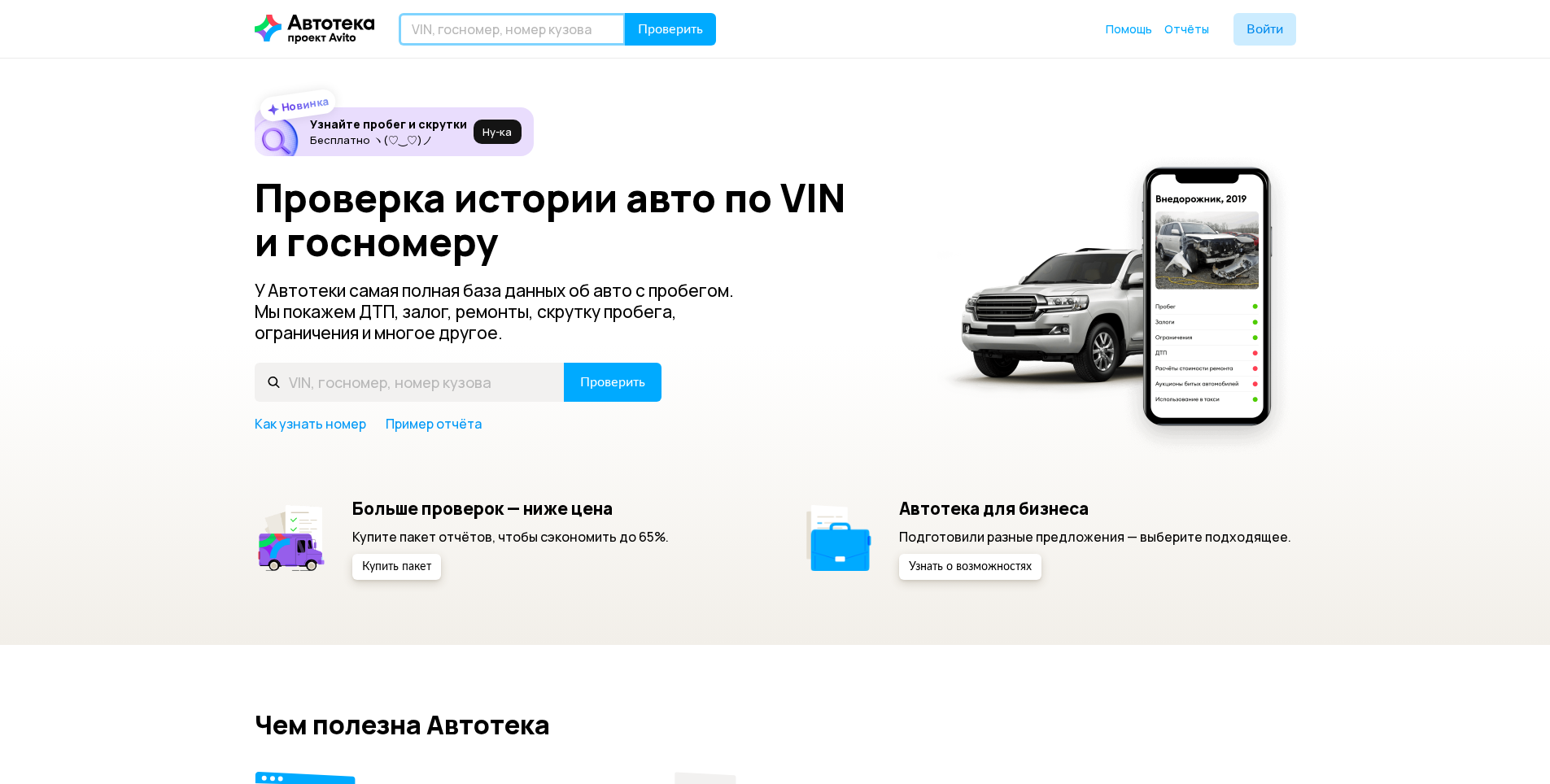
click at [507, 25] on input "text" at bounding box center [512, 29] width 227 height 33
type input "В688ОК152"
click at [653, 41] on button "Проверить" at bounding box center [670, 29] width 91 height 33
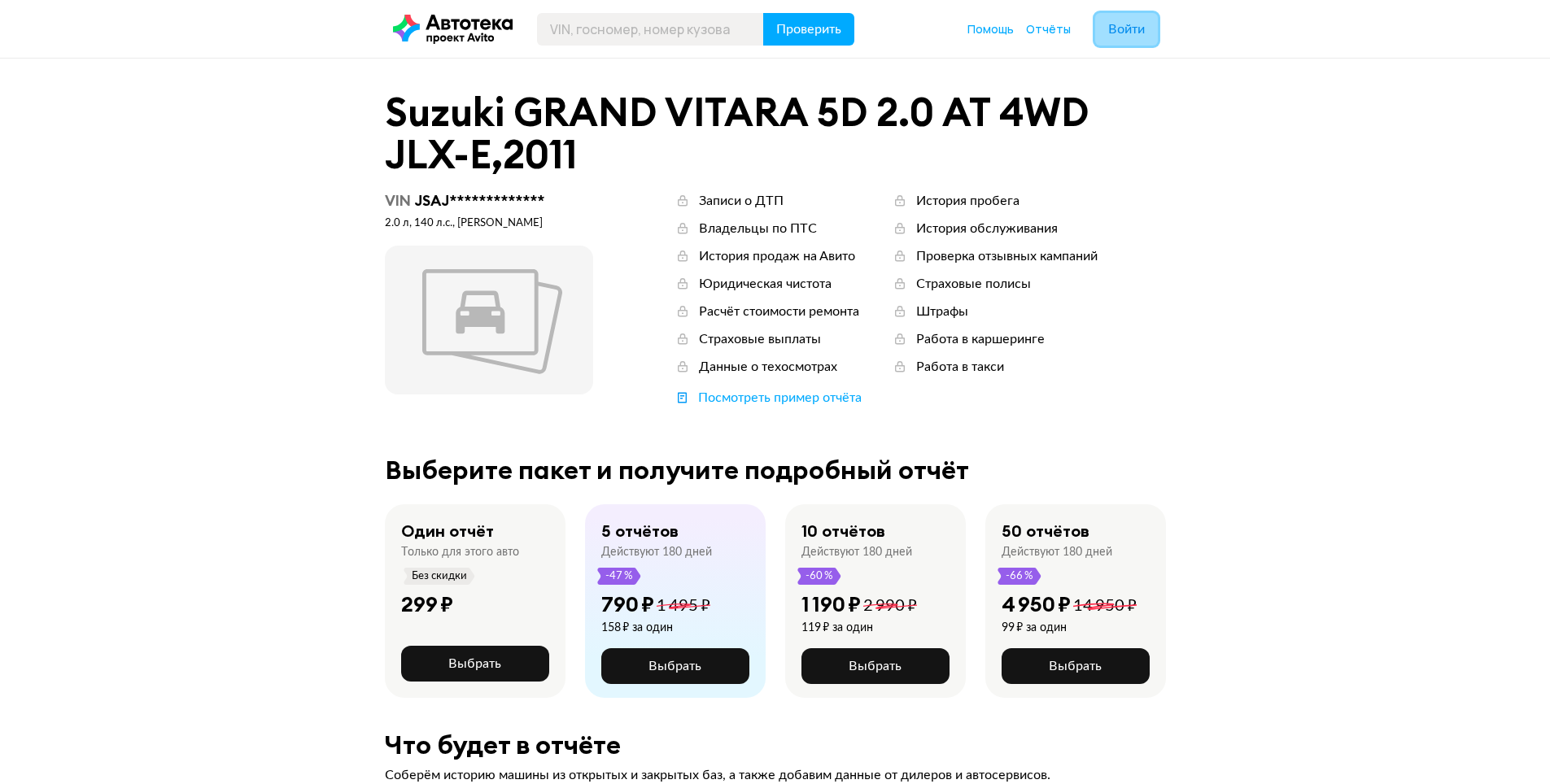
click at [1126, 33] on span "Войти" at bounding box center [1126, 29] width 37 height 13
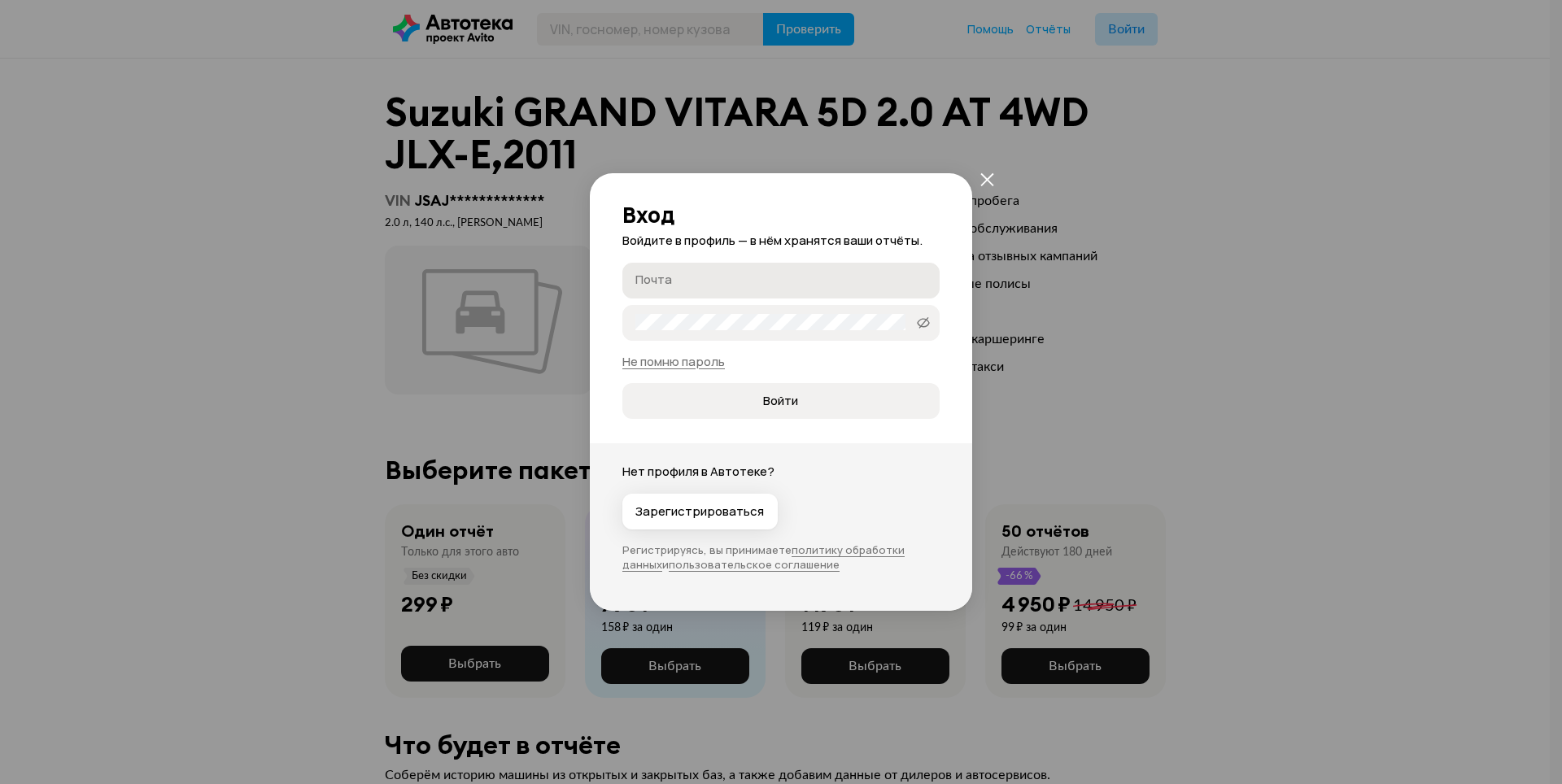
click at [777, 272] on input "Почта" at bounding box center [782, 280] width 296 height 16
click at [794, 410] on button "Войти" at bounding box center [781, 400] width 317 height 36
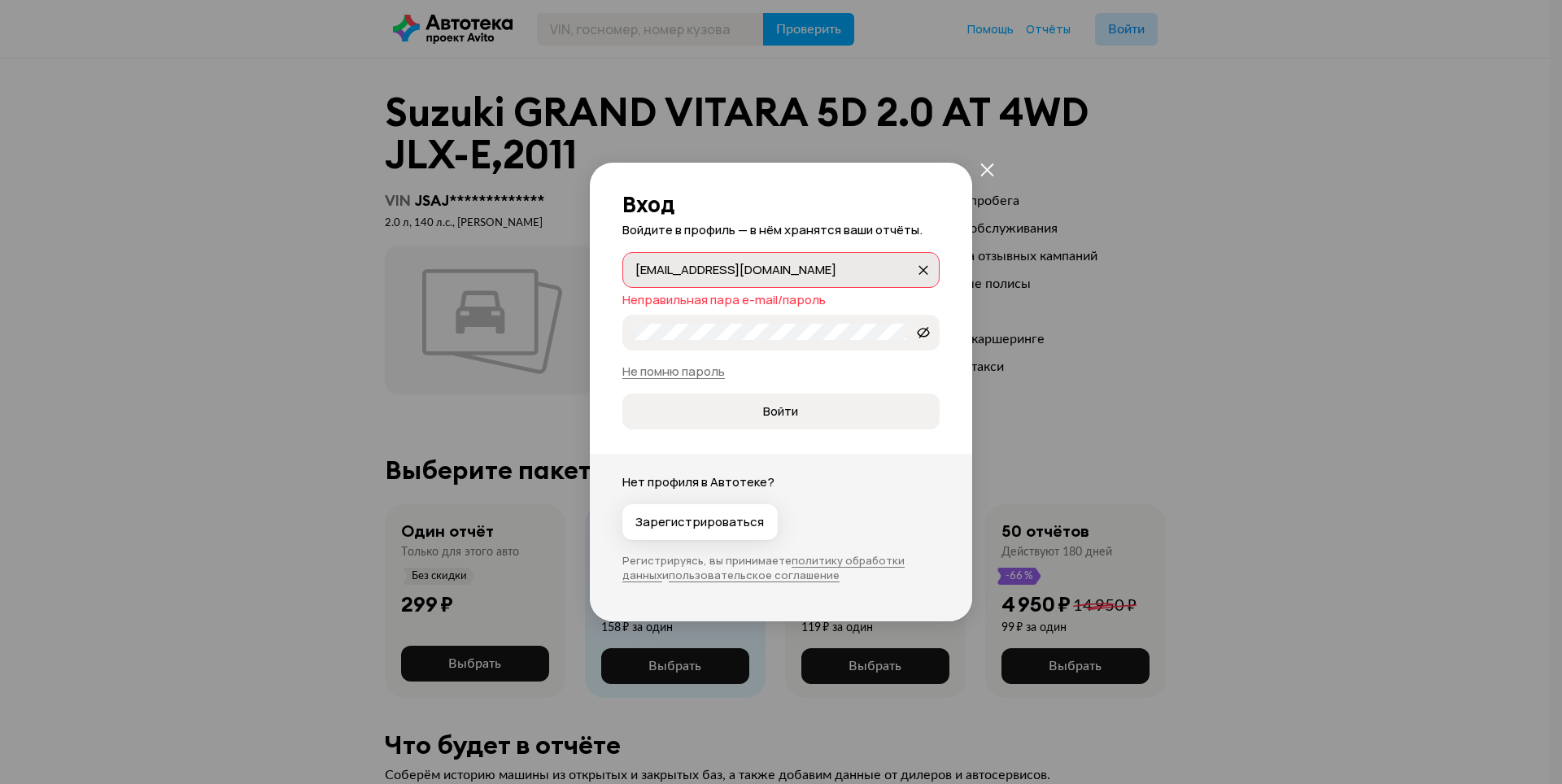
click at [755, 271] on input "[EMAIL_ADDRESS][DOMAIN_NAME]" at bounding box center [775, 269] width 280 height 16
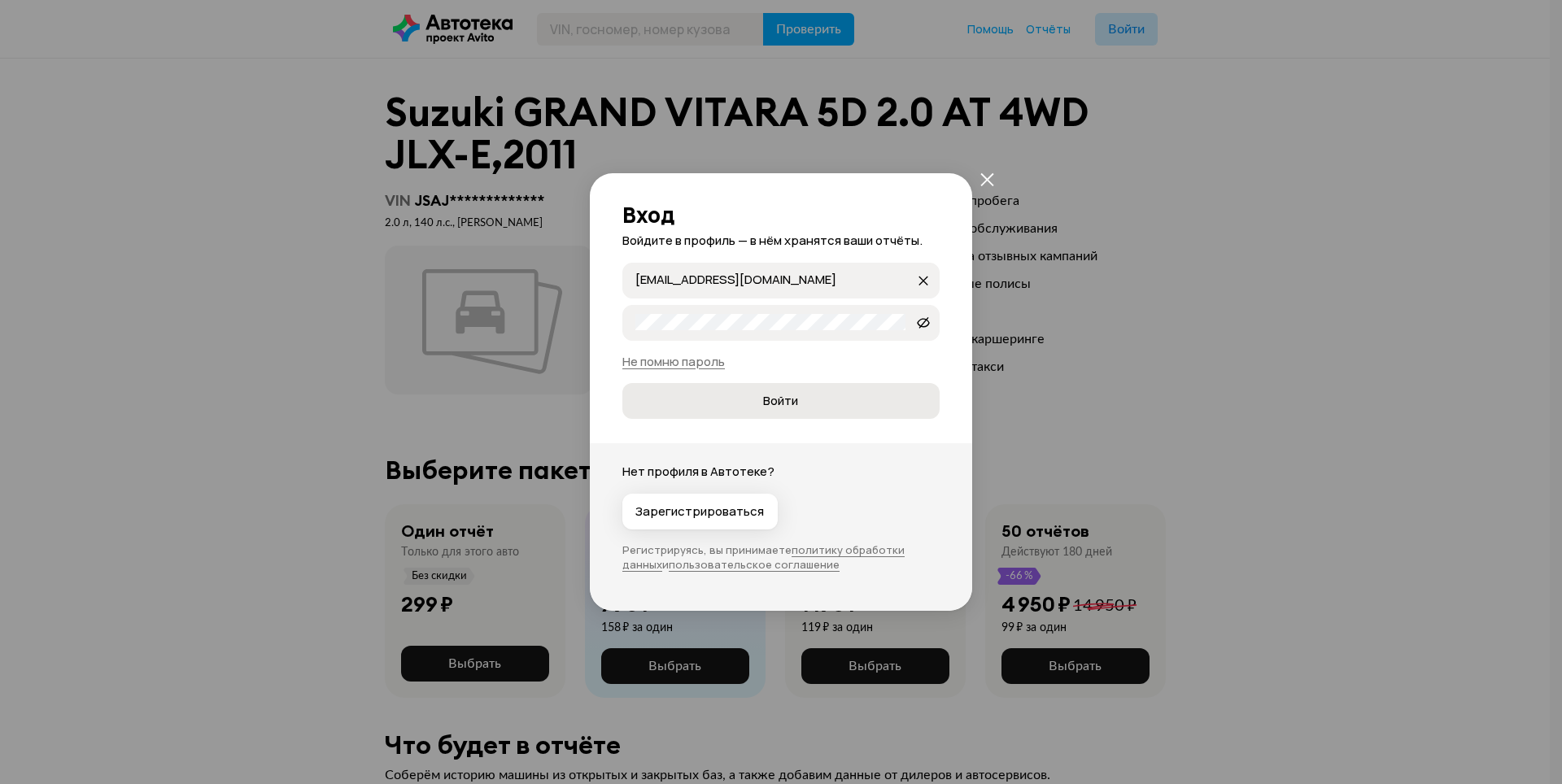
click at [767, 393] on span "Войти" at bounding box center [781, 400] width 35 height 16
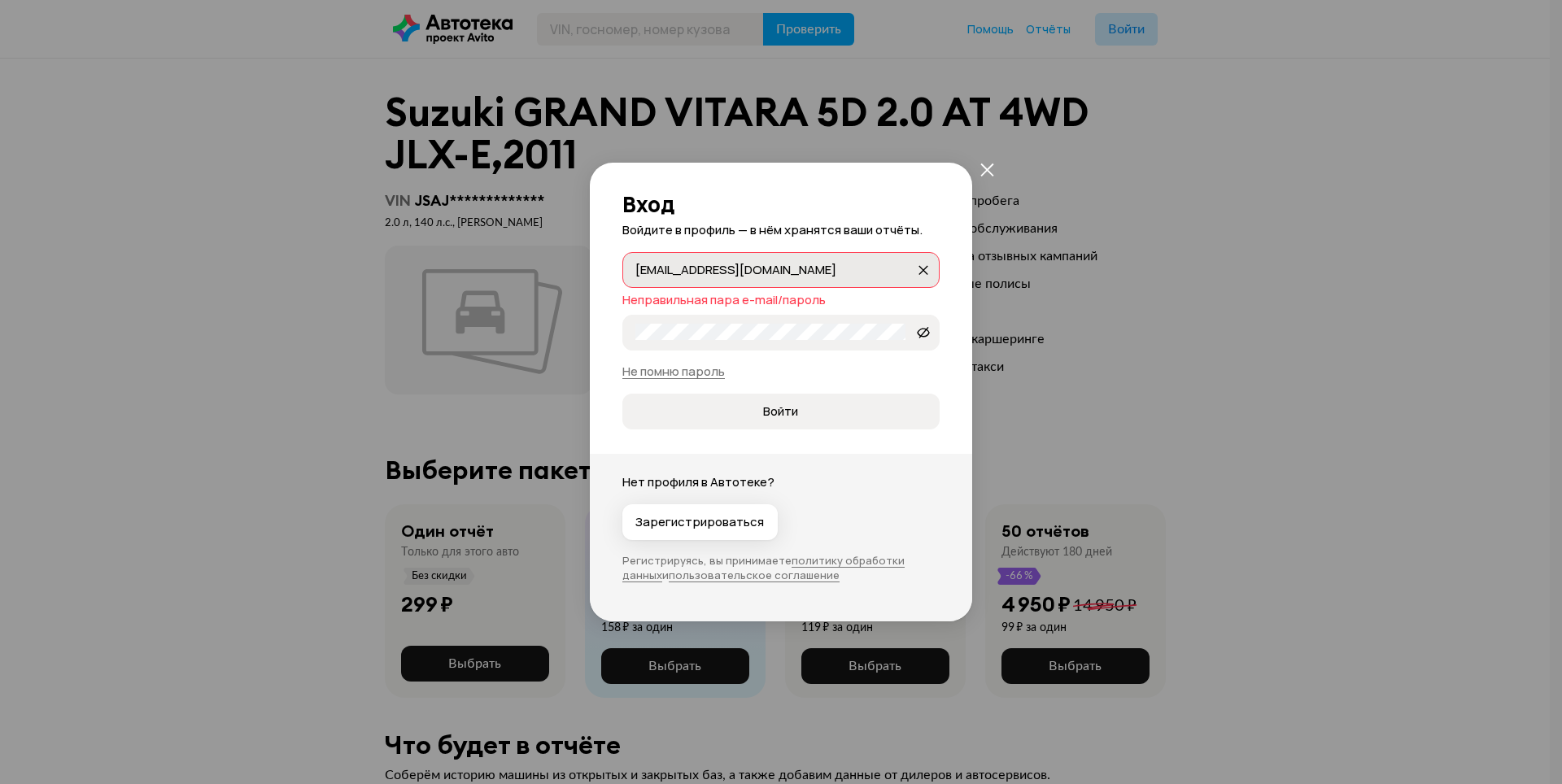
click at [715, 265] on input "[EMAIL_ADDRESS][DOMAIN_NAME]" at bounding box center [775, 269] width 280 height 16
click at [715, 266] on input "[EMAIL_ADDRESS][DOMAIN_NAME]" at bounding box center [775, 269] width 280 height 16
click at [856, 275] on input "[EMAIL_ADDRESS][DOMAIN_NAME]" at bounding box center [775, 269] width 280 height 16
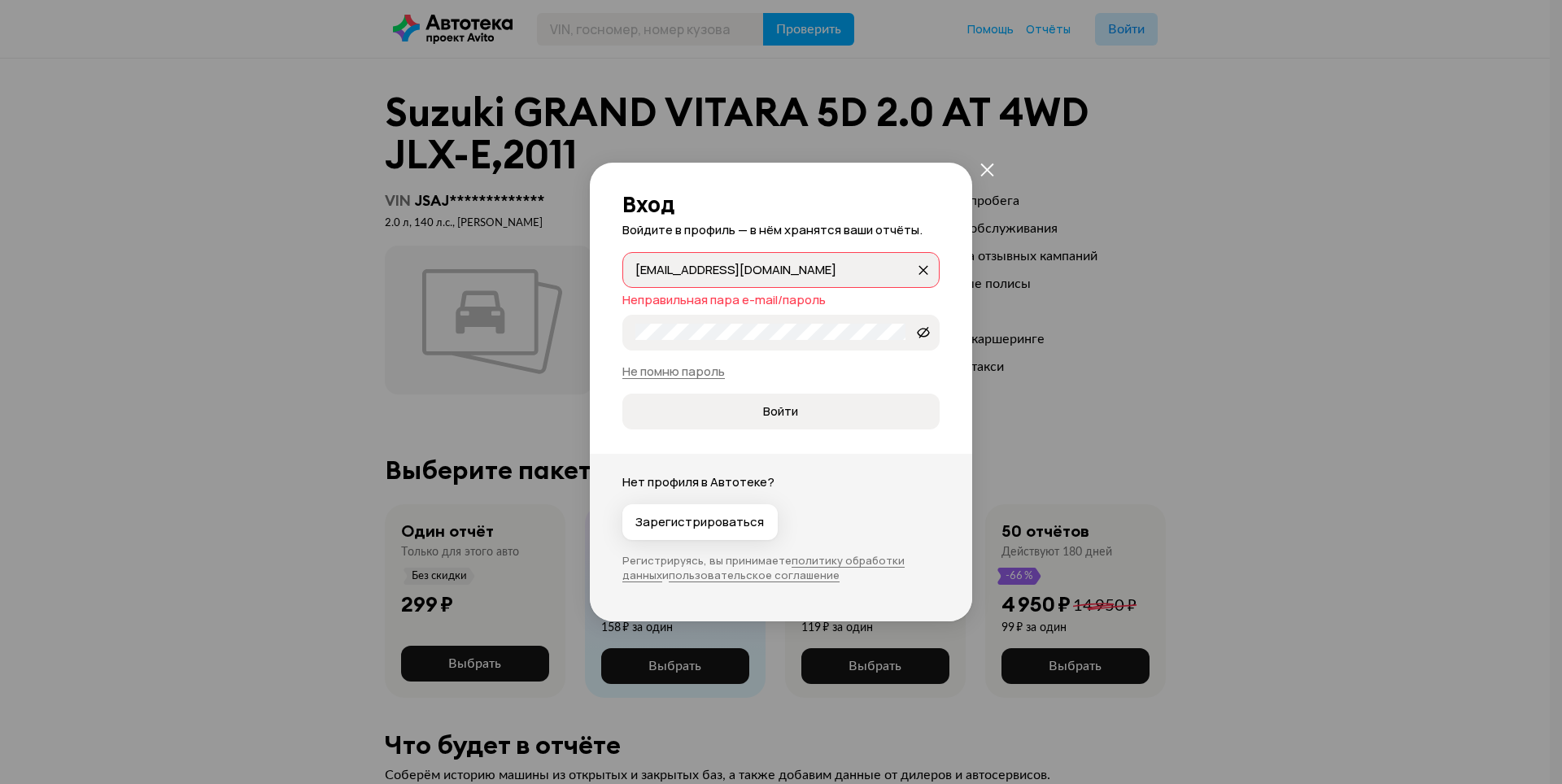
click at [841, 273] on input "[EMAIL_ADDRESS][DOMAIN_NAME]" at bounding box center [775, 269] width 280 height 16
click at [717, 268] on input "[EMAIL_ADDRESS][DOMAIN_NAME]" at bounding box center [775, 269] width 280 height 16
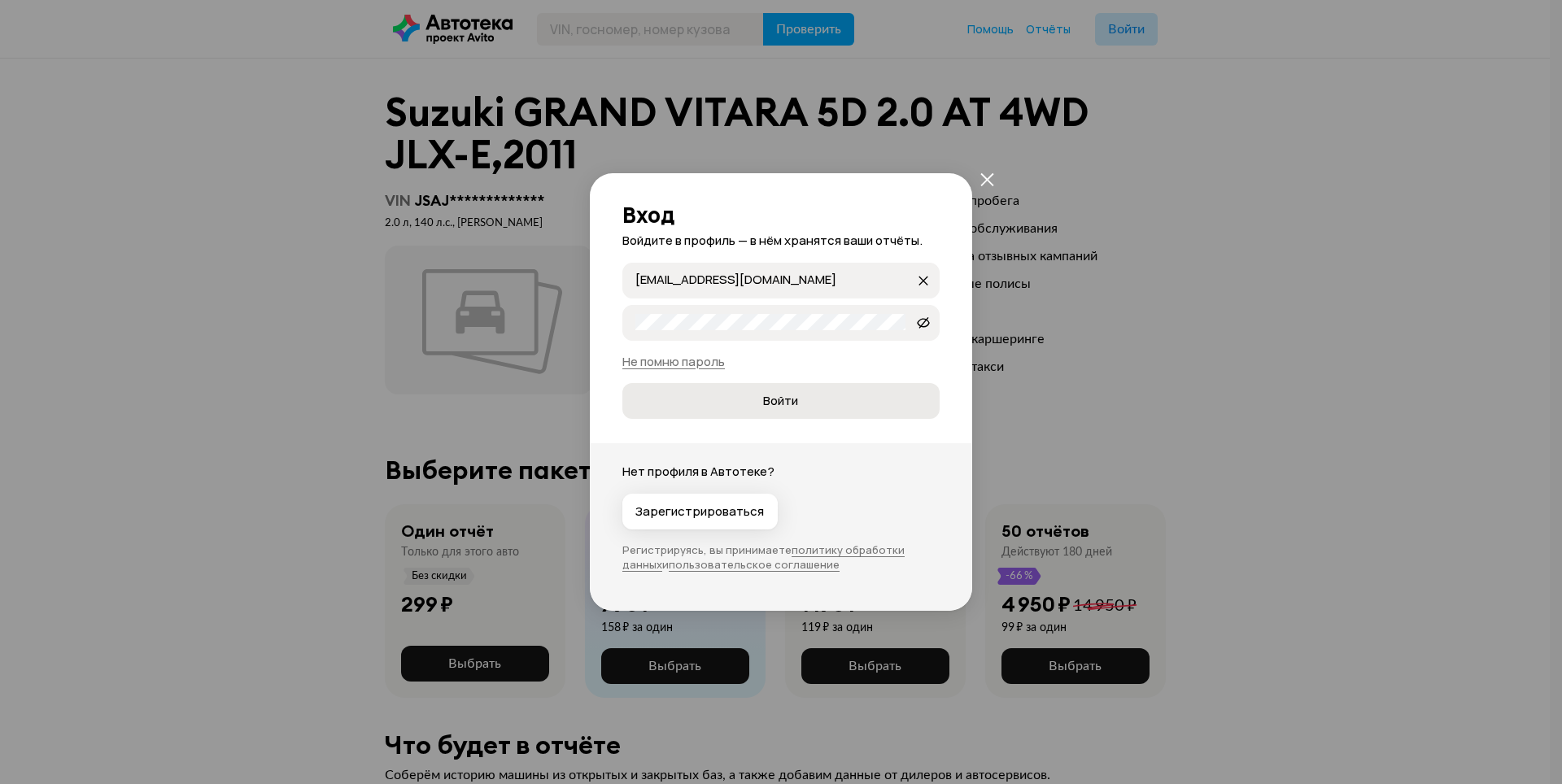
type input "[EMAIL_ADDRESS][DOMAIN_NAME]"
click at [802, 398] on span "Войти" at bounding box center [780, 400] width 290 height 16
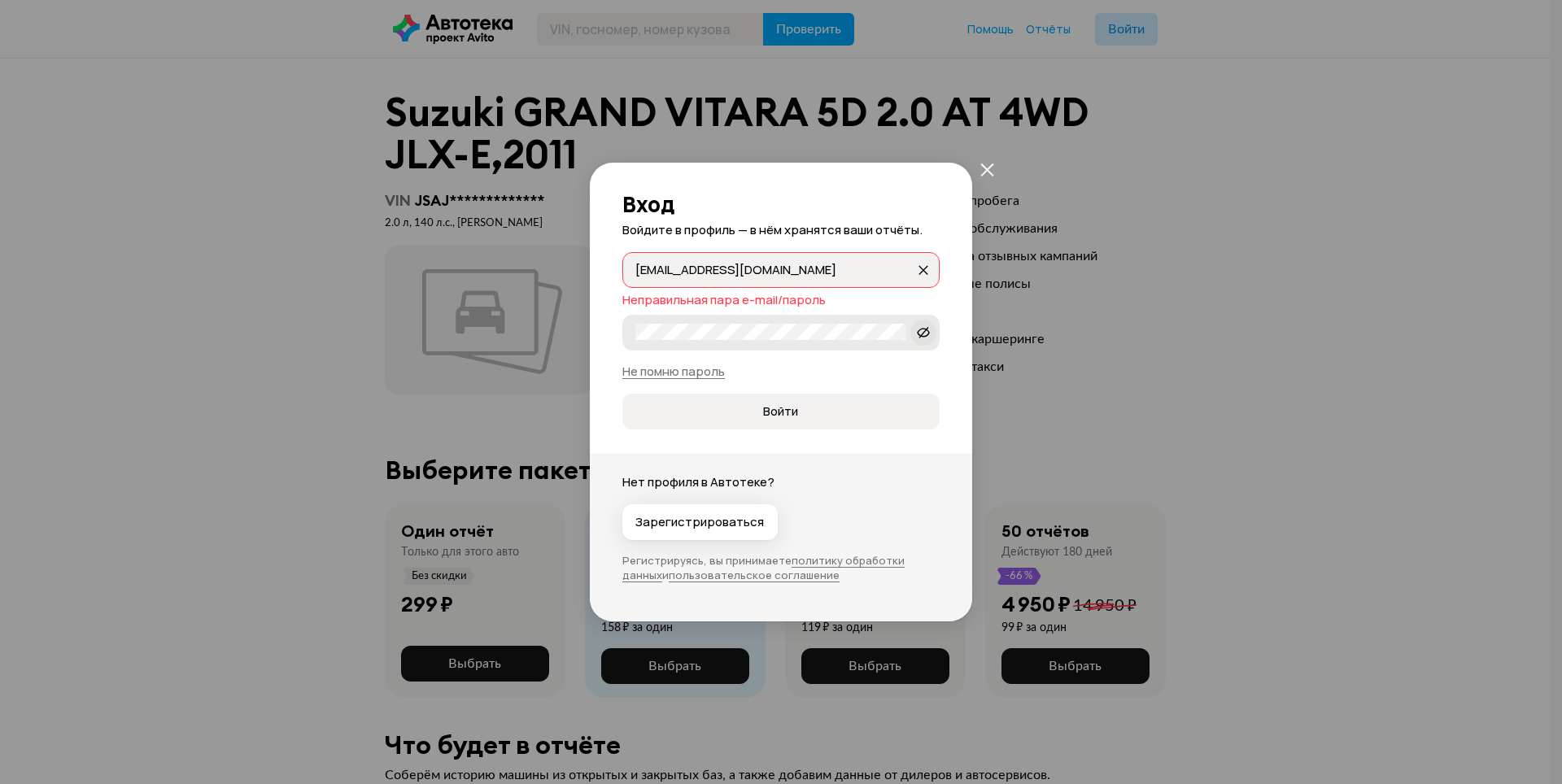
click at [921, 334] on icon at bounding box center [923, 333] width 13 height 16
click at [622, 393] on button "Войти" at bounding box center [781, 411] width 317 height 36
click at [588, 324] on div "Вход Войдите в профиль — в нём хранятся ваши отчёты. [EMAIL_ADDRESS][DOMAIN_NAM…" at bounding box center [781, 392] width 1562 height 784
click at [622, 393] on button "Войти" at bounding box center [781, 411] width 317 height 36
